Goal: Transaction & Acquisition: Purchase product/service

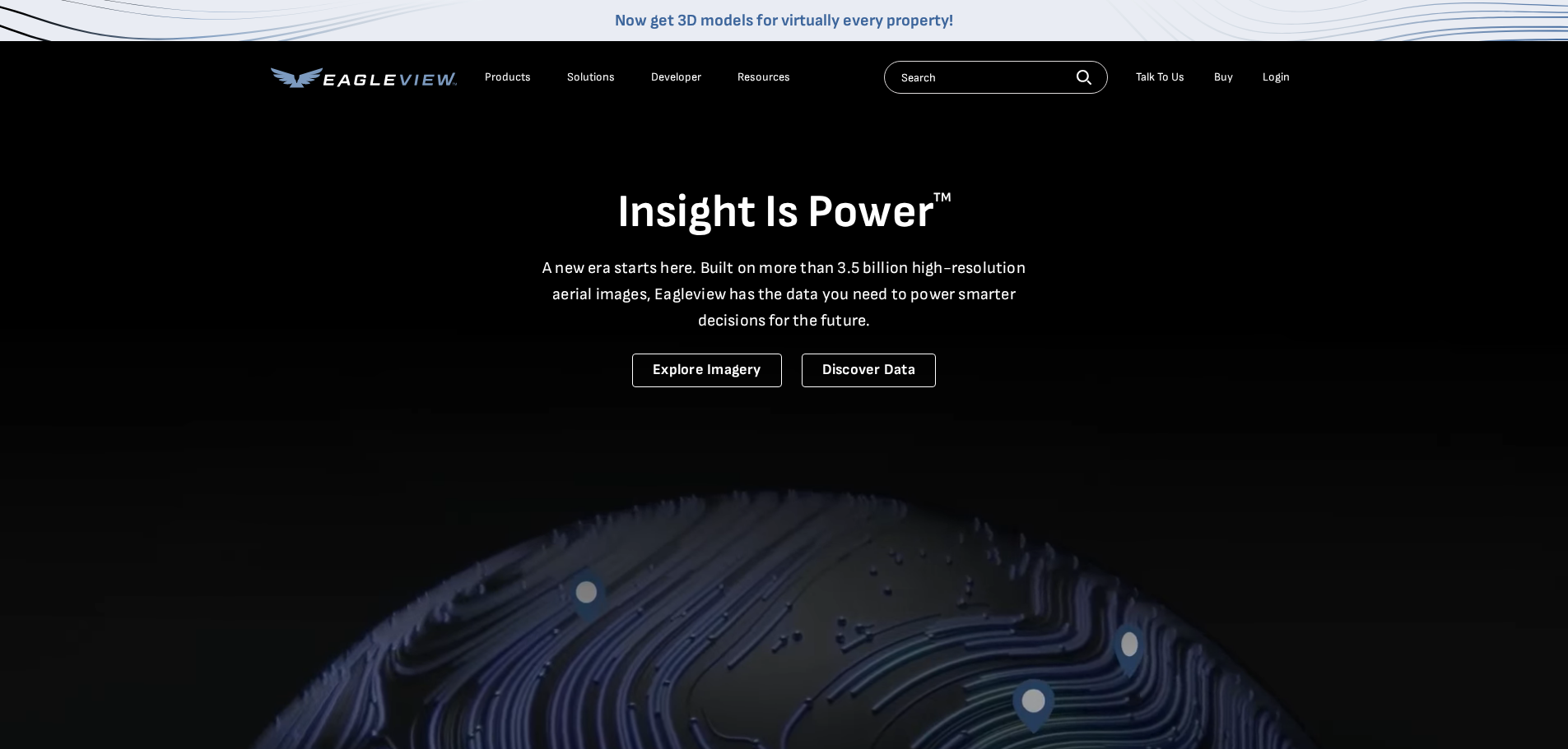
click at [1275, 74] on div "Login" at bounding box center [1276, 76] width 27 height 14
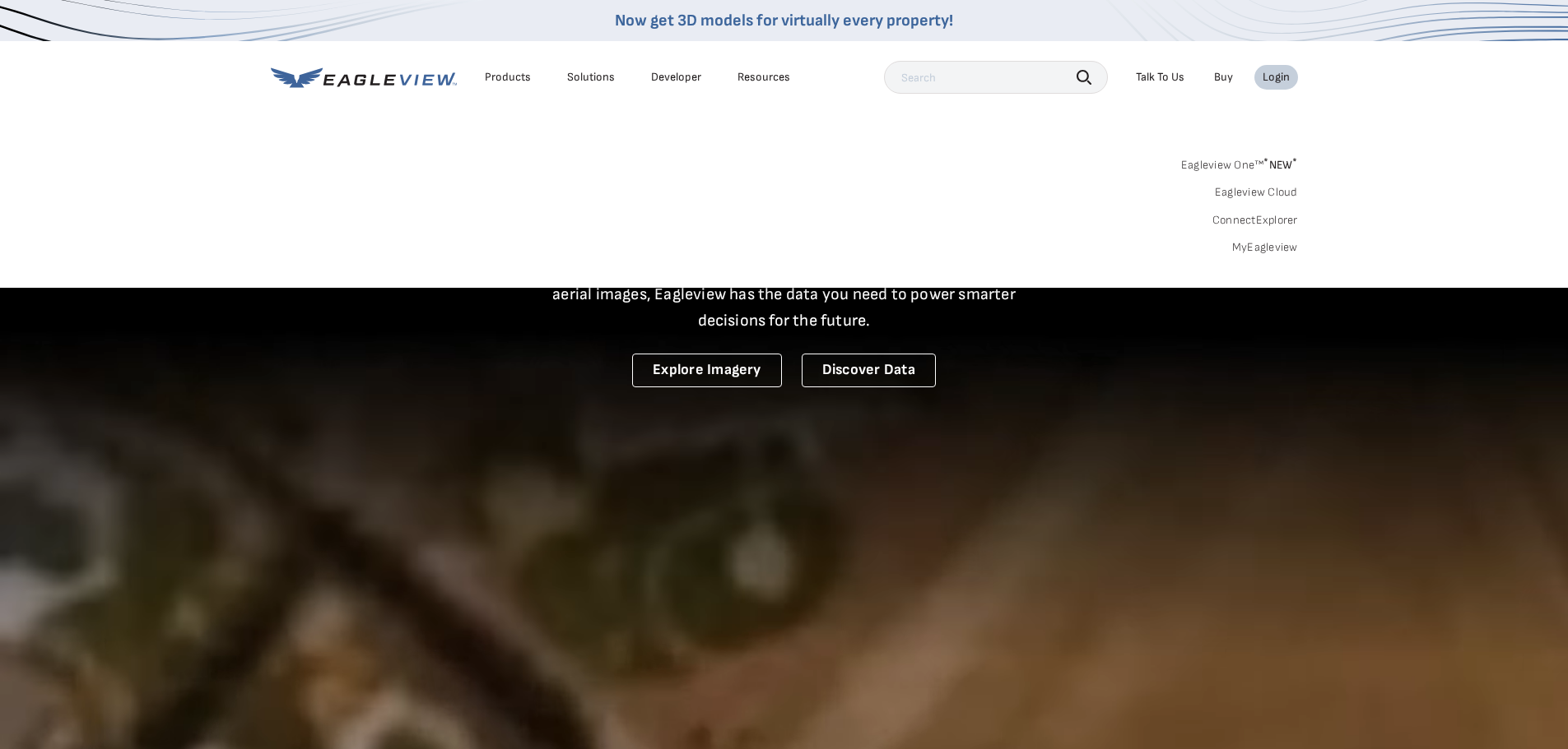
click at [1268, 238] on div "Eagleview One™ * NEW * Eagleview Cloud ConnectExplorer MyEagleview" at bounding box center [784, 204] width 1027 height 102
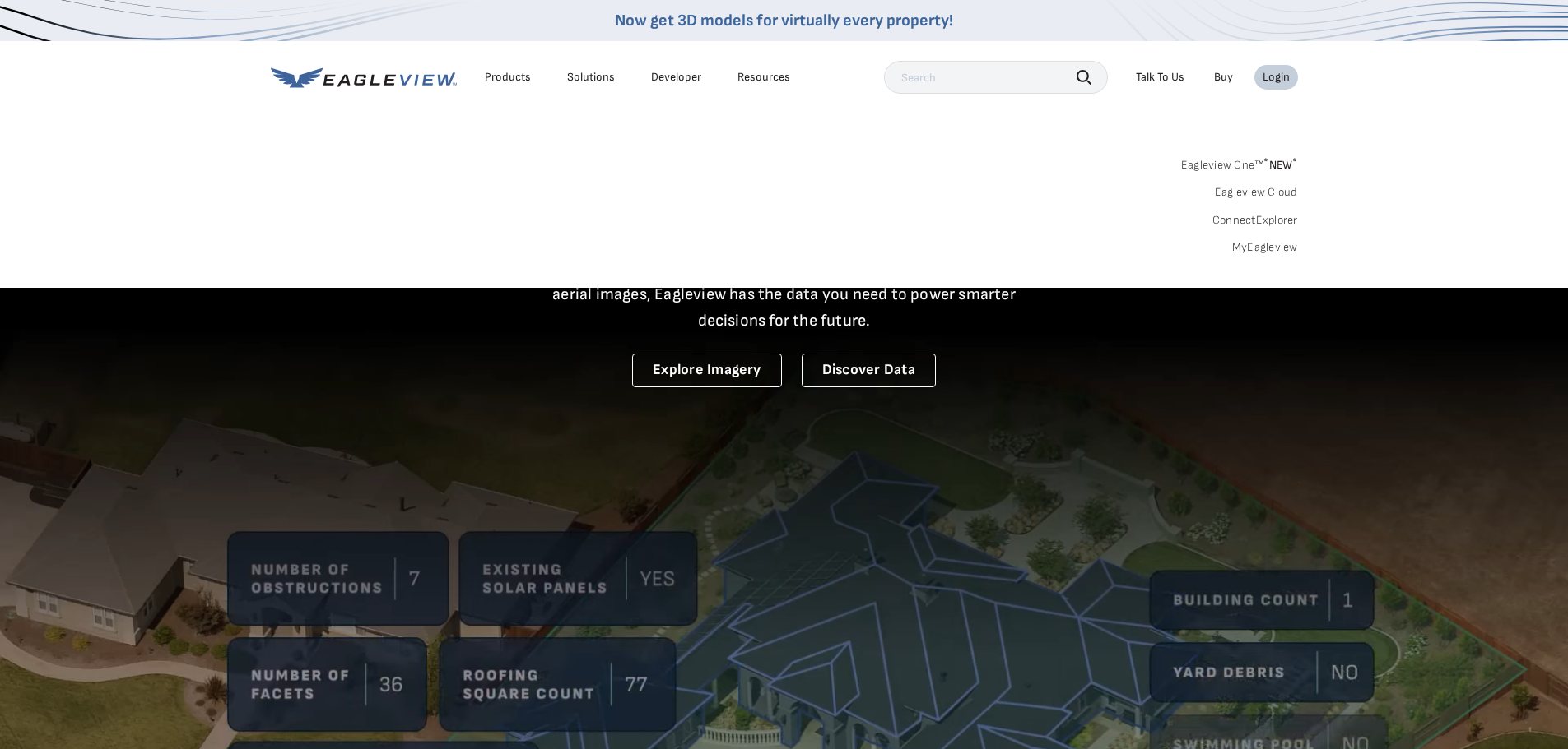
click at [1268, 243] on link "MyEagleview" at bounding box center [1264, 247] width 66 height 14
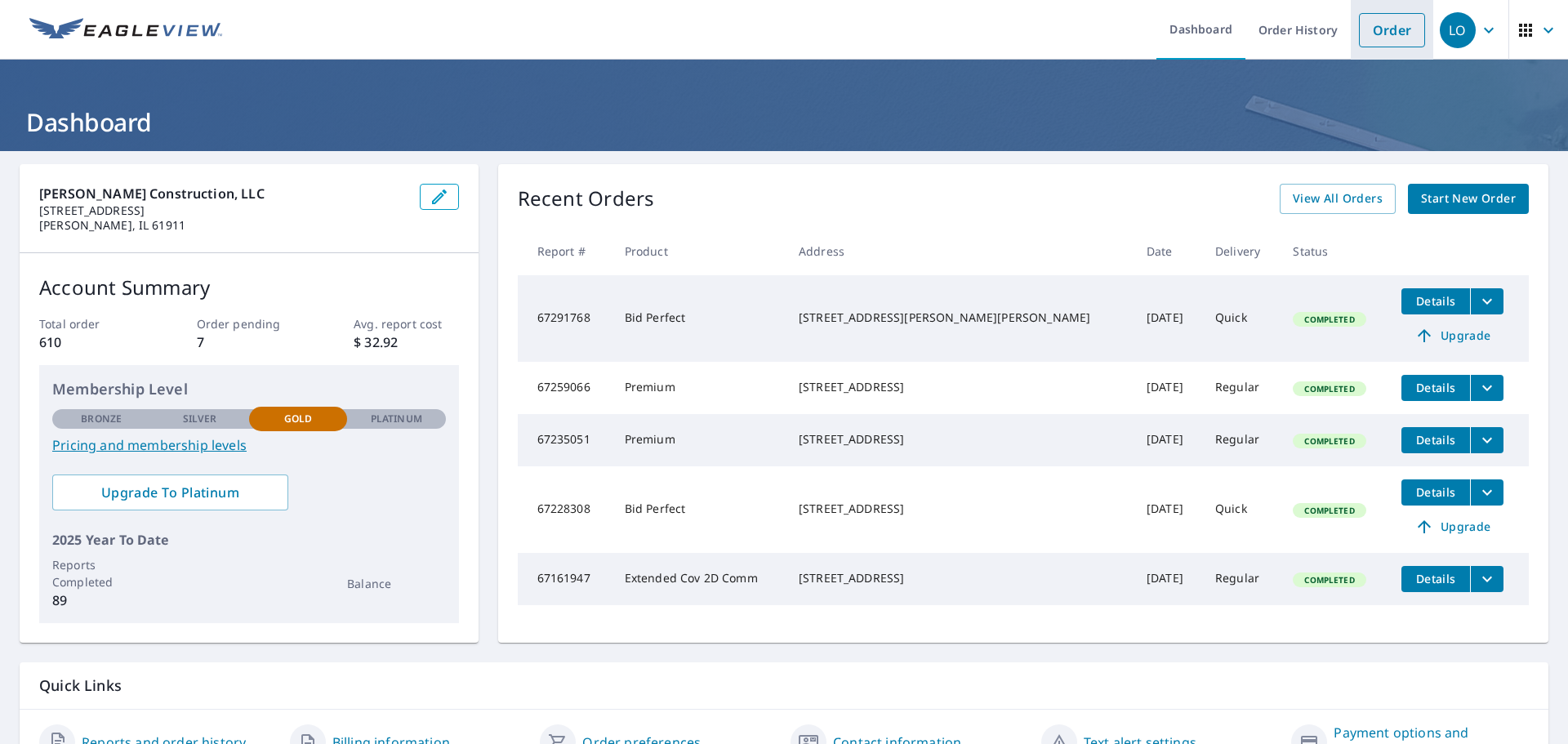
click at [1381, 25] on link "Order" at bounding box center [1391, 31] width 66 height 35
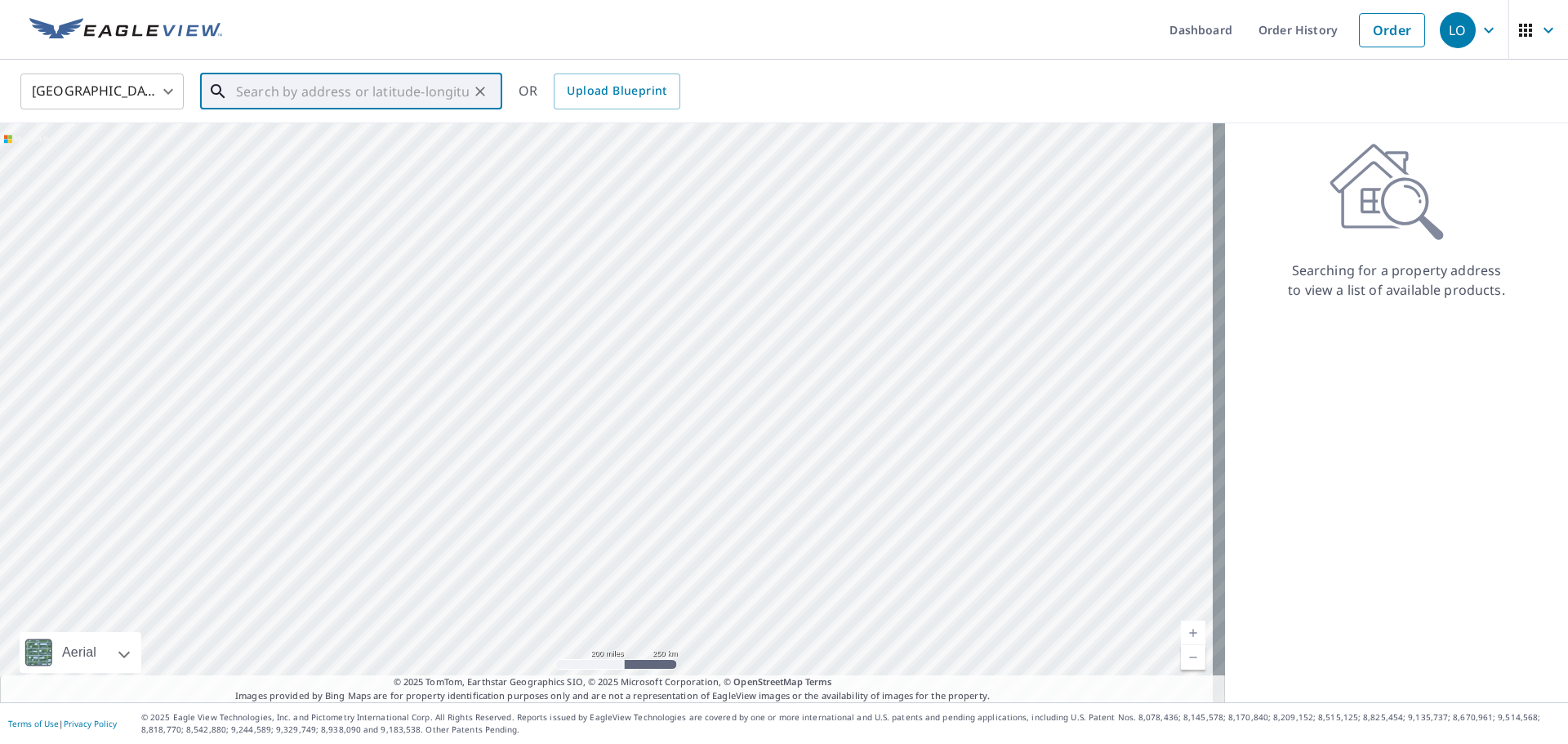
click at [332, 102] on input "text" at bounding box center [352, 92] width 233 height 46
click at [351, 158] on p "[GEOGRAPHIC_DATA], [GEOGRAPHIC_DATA] 61944" at bounding box center [361, 165] width 256 height 33
type input "[STREET_ADDRESS]"
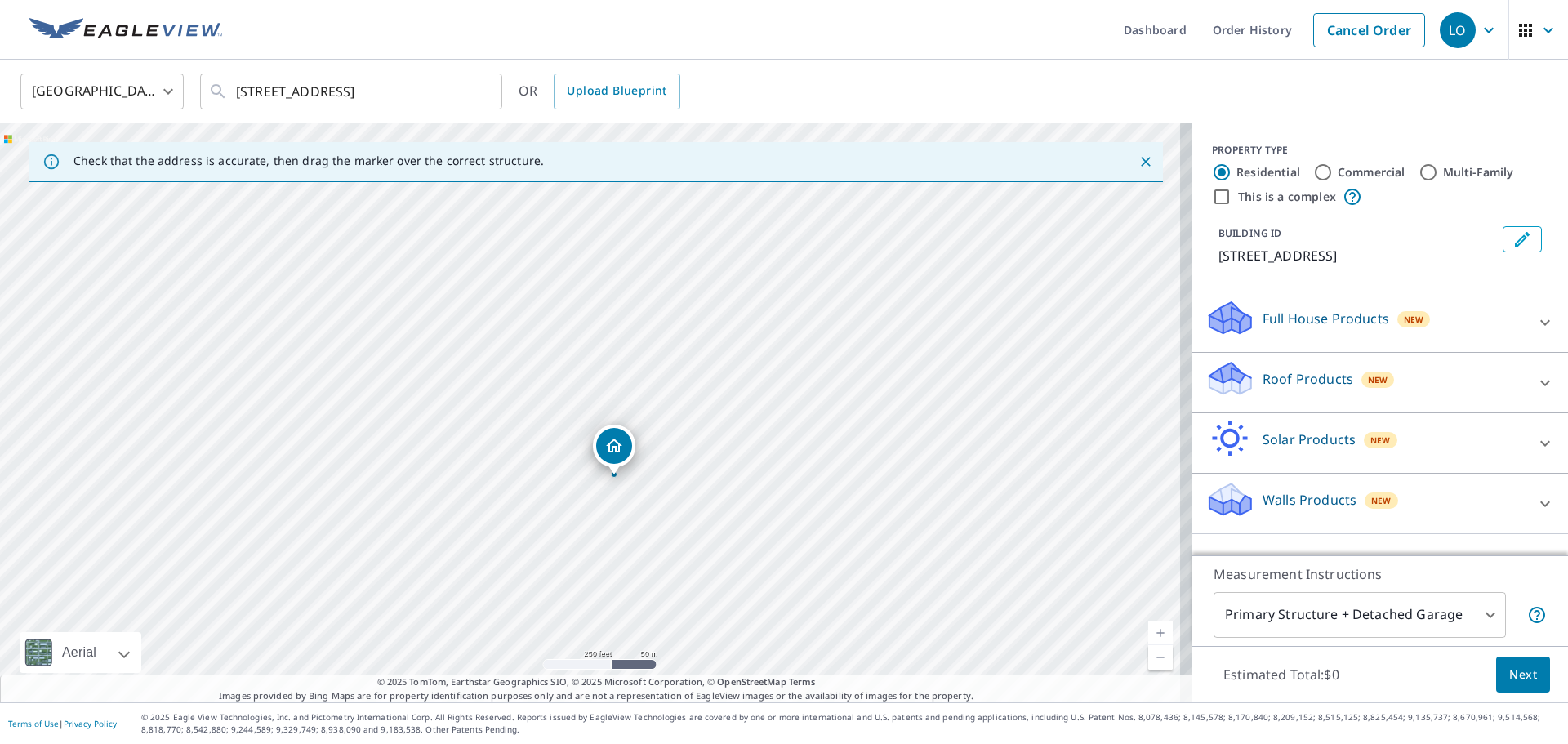
drag, startPoint x: 589, startPoint y: 376, endPoint x: 612, endPoint y: 441, distance: 68.9
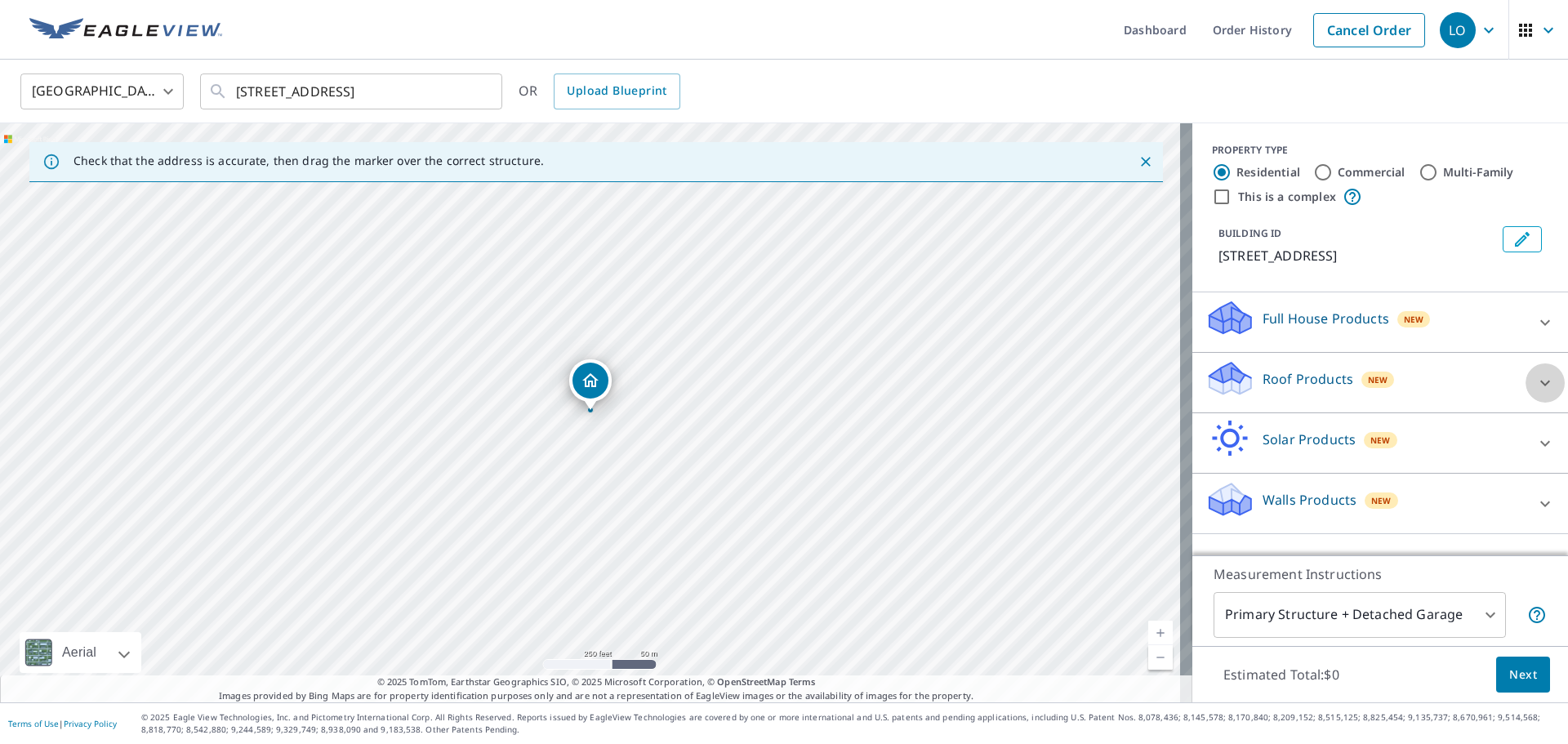
click at [1538, 378] on icon at bounding box center [1545, 383] width 19 height 19
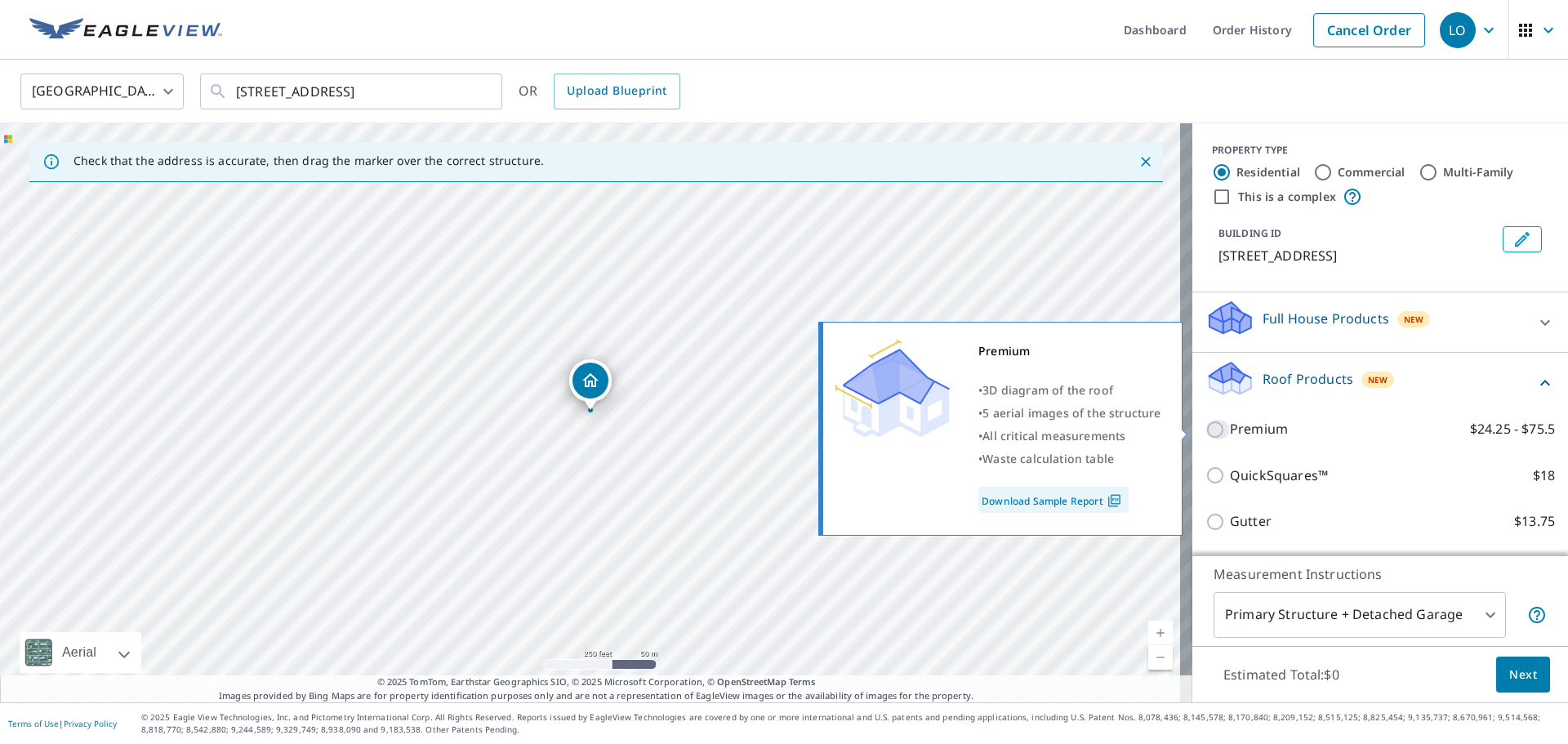
click at [1205, 426] on input "Premium $24.25 - $75.5" at bounding box center [1218, 430] width 25 height 19
checkbox input "true"
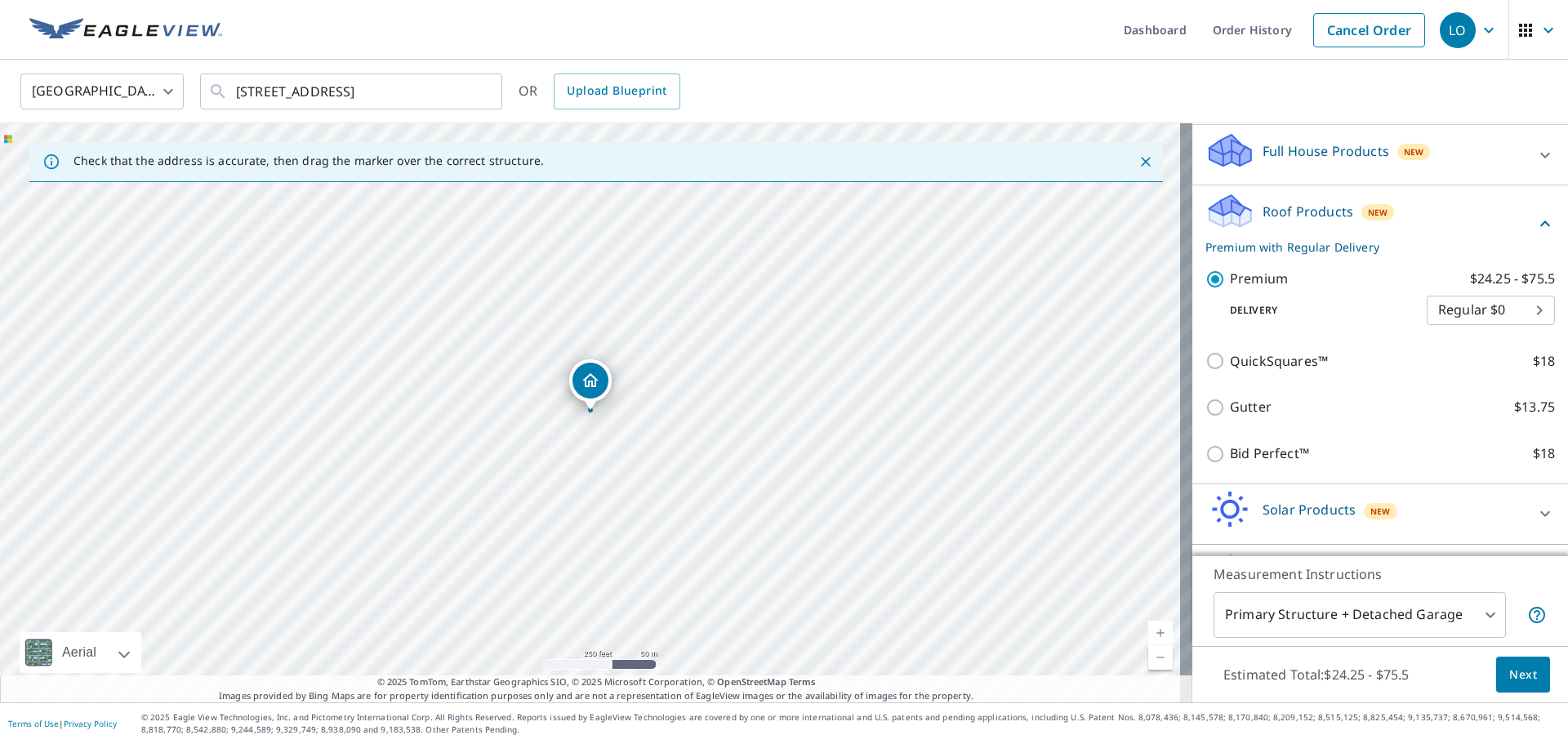
scroll to position [217, 0]
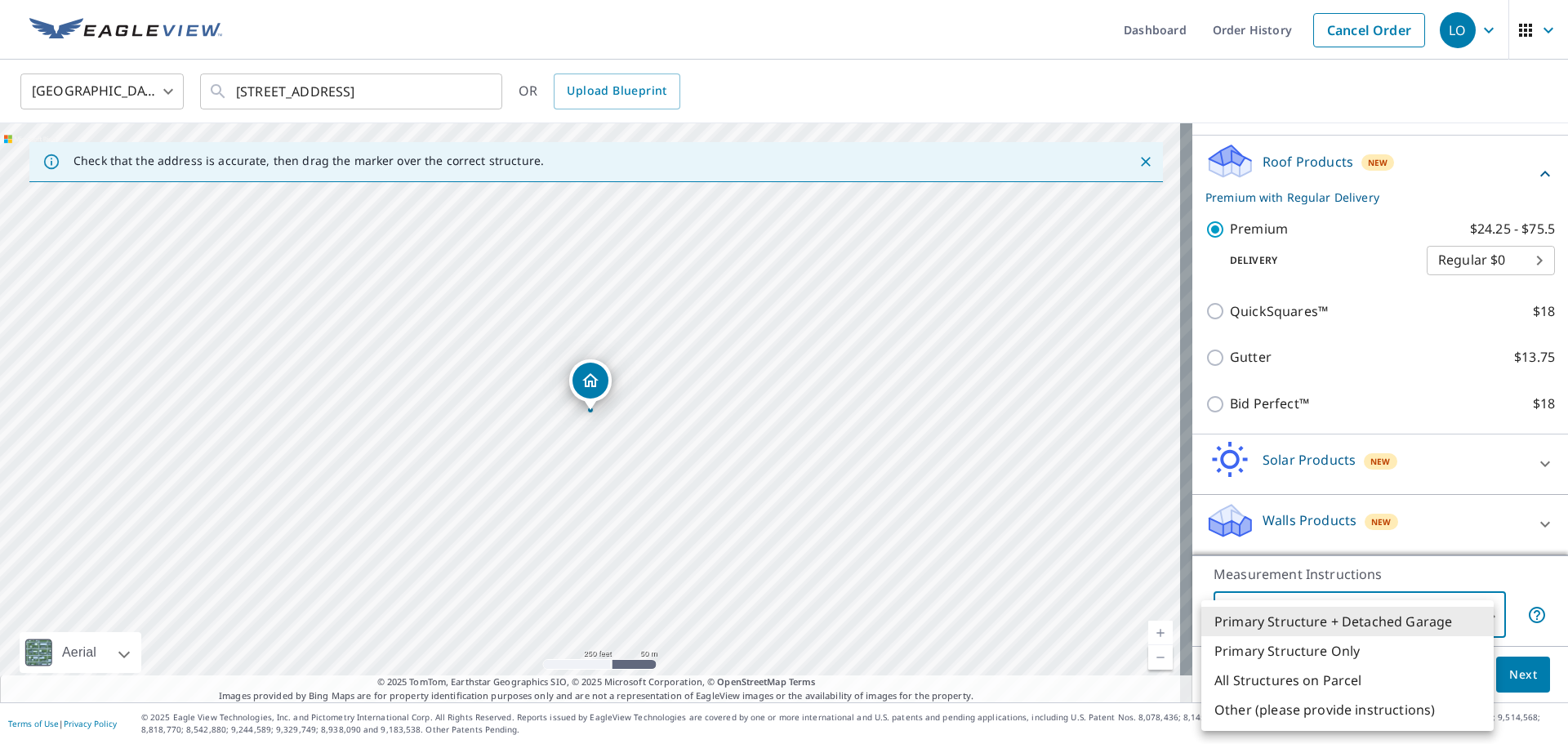
click at [1480, 614] on body "LO LO Dashboard Order History Cancel Order LO [GEOGRAPHIC_DATA] [GEOGRAPHIC_DAT…" at bounding box center [784, 372] width 1568 height 744
click at [1414, 640] on li "Primary Structure Only" at bounding box center [1347, 651] width 293 height 30
type input "2"
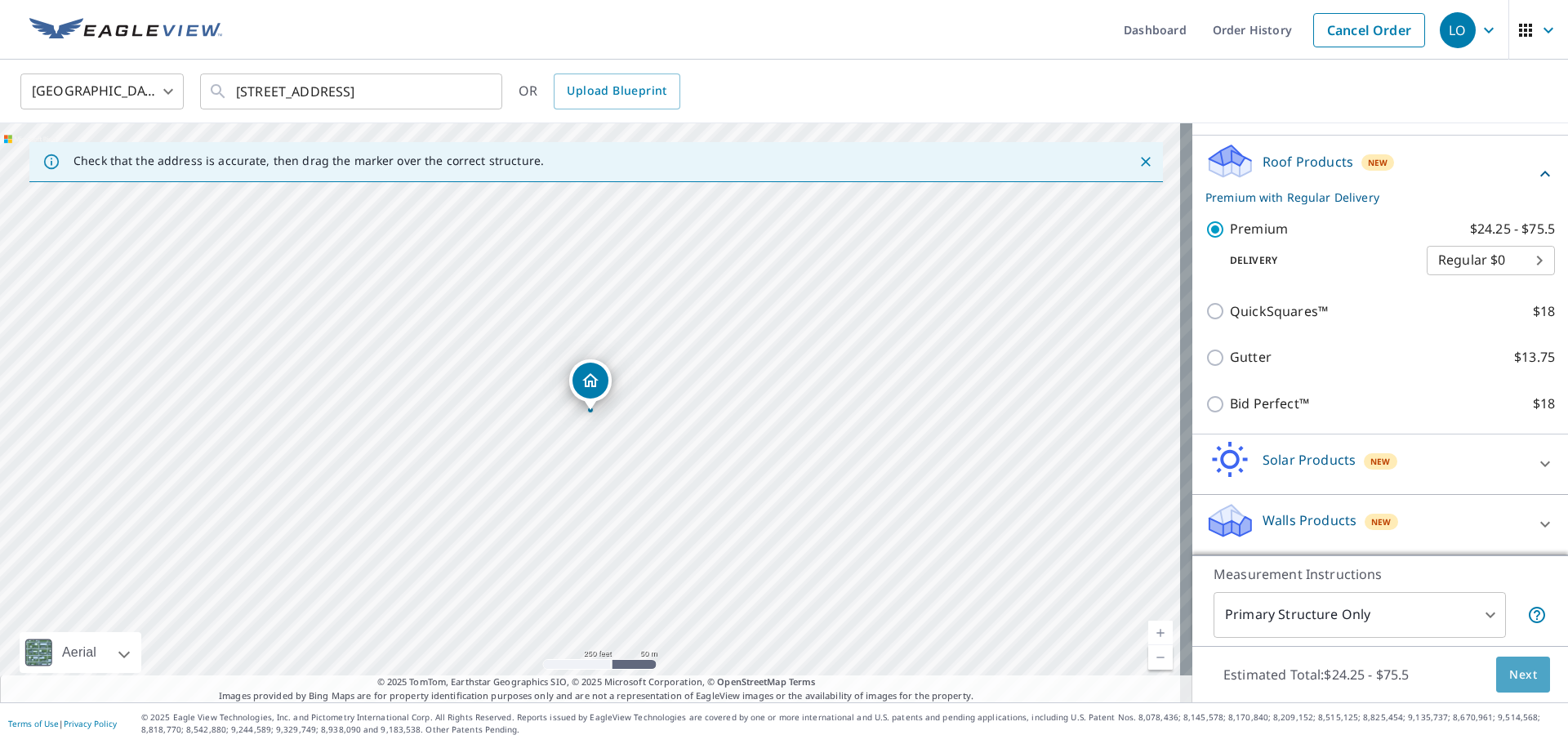
click at [1528, 673] on button "Next" at bounding box center [1523, 675] width 54 height 36
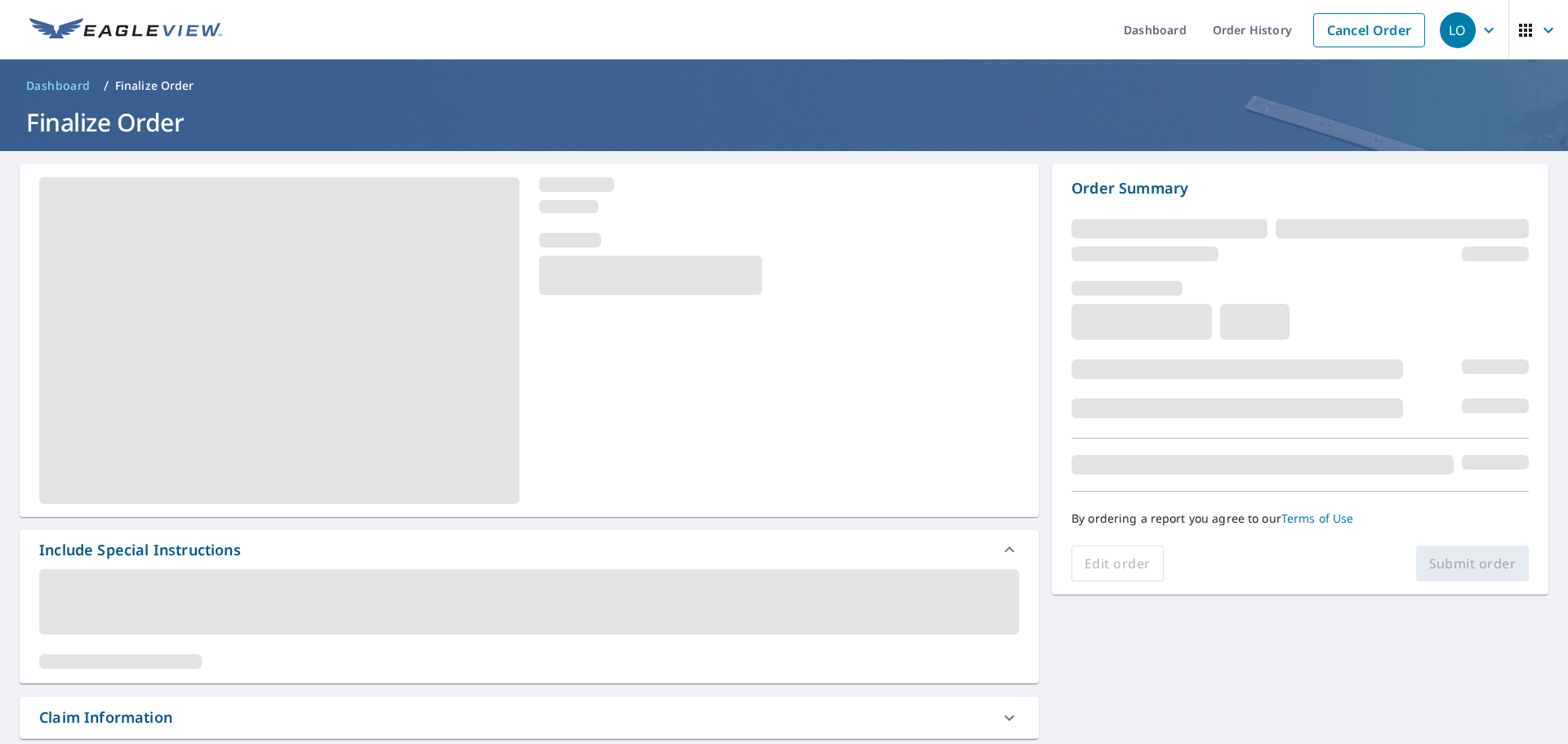
scroll to position [82, 0]
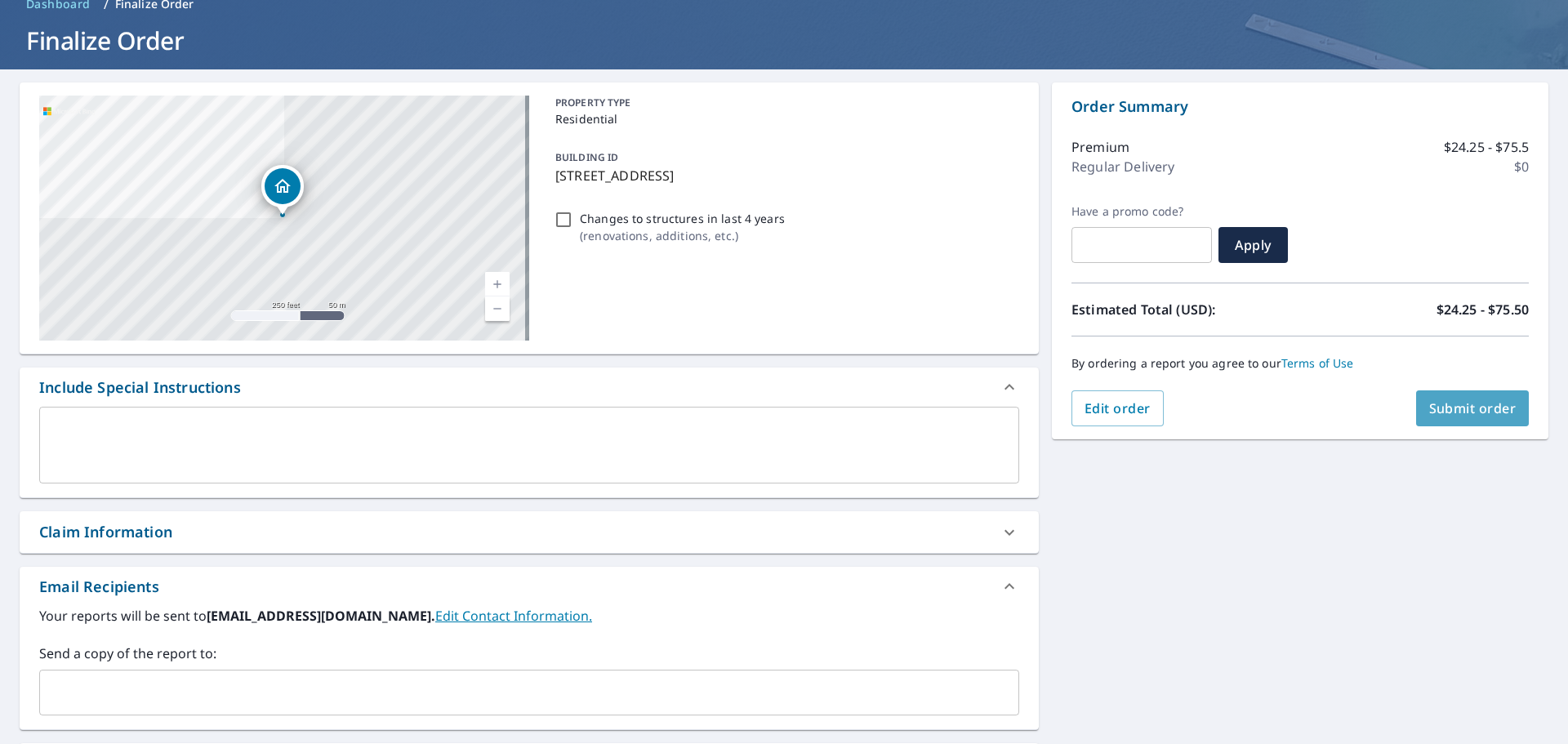
click at [1479, 417] on span "Submit order" at bounding box center [1473, 408] width 87 height 18
